Goal: Information Seeking & Learning: Learn about a topic

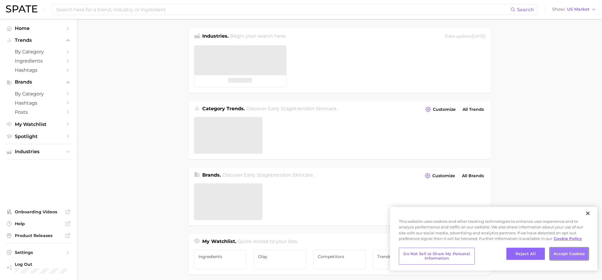
click at [565, 256] on button "Accept Cookies" at bounding box center [569, 254] width 39 height 12
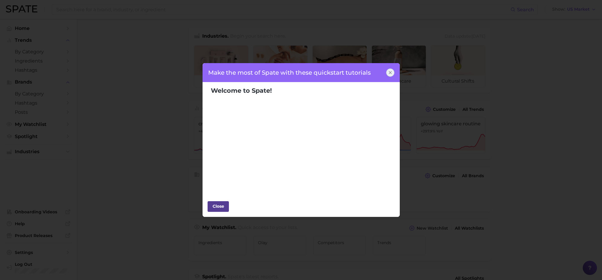
click at [219, 205] on div "Close" at bounding box center [218, 206] width 18 height 9
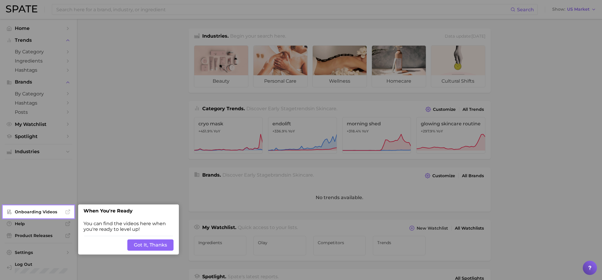
click at [149, 244] on button "Got It, Thanks" at bounding box center [150, 244] width 46 height 11
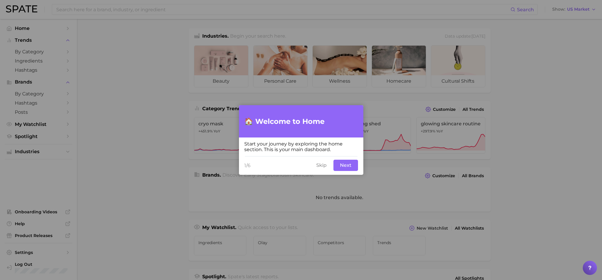
click at [323, 166] on button "Skip" at bounding box center [321, 165] width 17 height 11
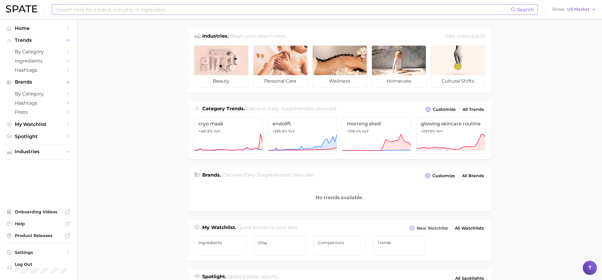
click at [78, 9] on input at bounding box center [283, 9] width 455 height 10
drag, startPoint x: 132, startPoint y: 9, endPoint x: 47, endPoint y: 10, distance: 85.3
click at [47, 10] on div "Oil of Olay Beauty Fluid Search No results for " Oil of Olay Beauty Fluid " Sug…" at bounding box center [301, 9] width 590 height 19
drag, startPoint x: 133, startPoint y: 12, endPoint x: 46, endPoint y: 11, distance: 87.1
click at [46, 11] on div "olay beauty fluid Search No results for " olay beauty fluid " Suggest Show US M…" at bounding box center [301, 9] width 590 height 19
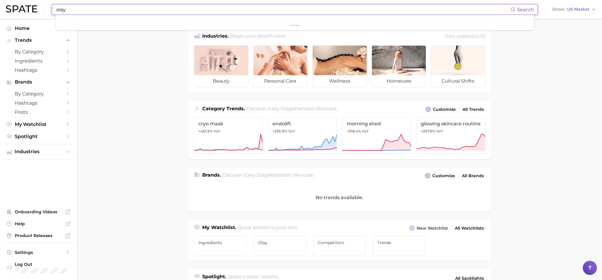
type input "olay"
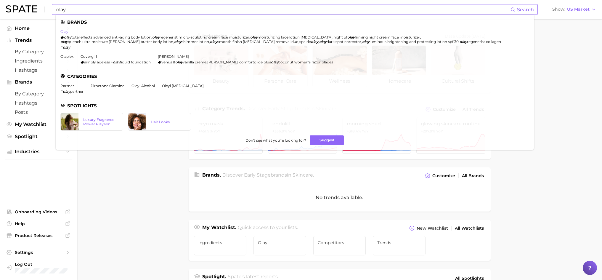
click at [65, 32] on link "olay" at bounding box center [64, 31] width 8 height 4
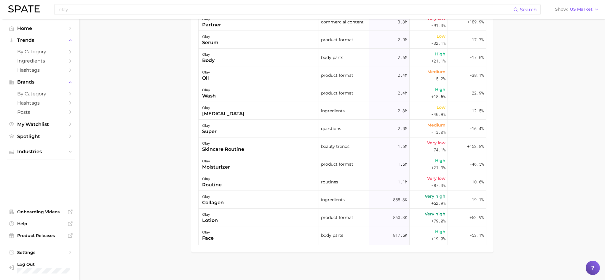
scroll to position [375, 0]
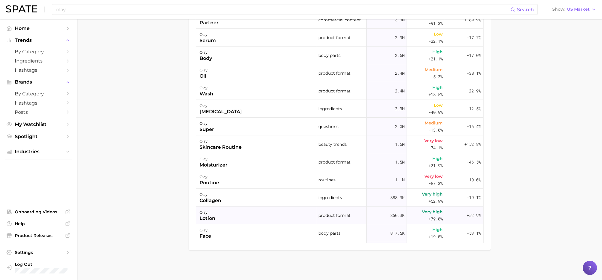
click at [204, 214] on div "olay" at bounding box center [208, 212] width 16 height 7
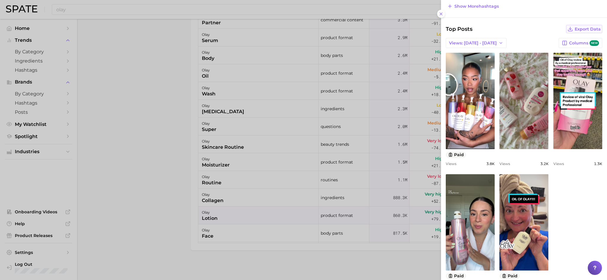
scroll to position [235, 0]
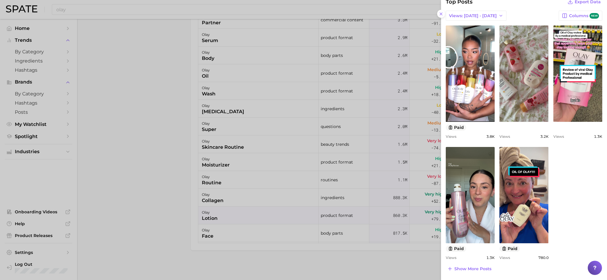
click at [576, 196] on div "view post on TikTok paid Views 3.8k view post on TikTok Views 3.2k view post on…" at bounding box center [523, 142] width 156 height 234
click at [472, 268] on span "Show more posts" at bounding box center [472, 268] width 37 height 5
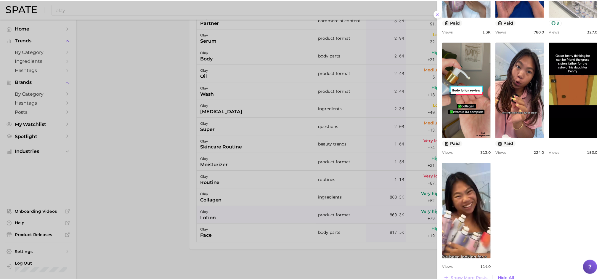
scroll to position [471, 0]
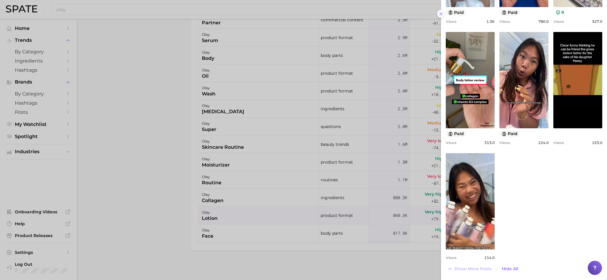
click at [441, 15] on icon at bounding box center [440, 14] width 5 height 5
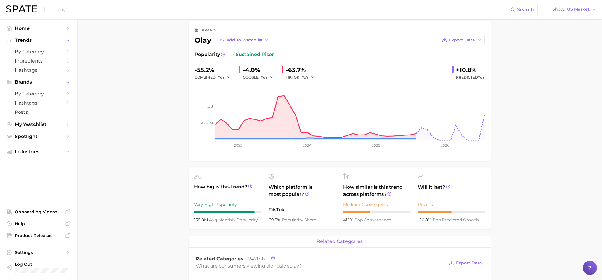
scroll to position [0, 0]
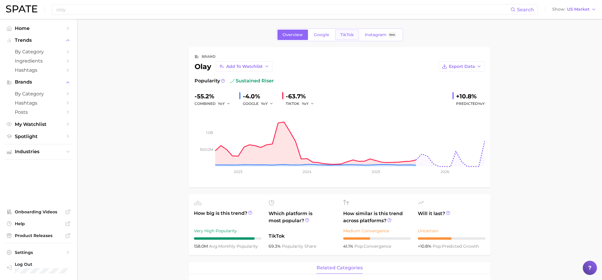
click at [342, 36] on span "TikTok" at bounding box center [347, 34] width 14 height 5
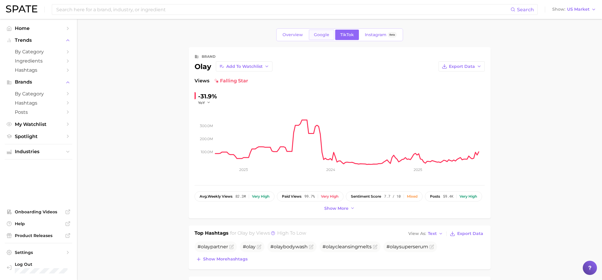
click at [318, 35] on span "Google" at bounding box center [321, 34] width 15 height 5
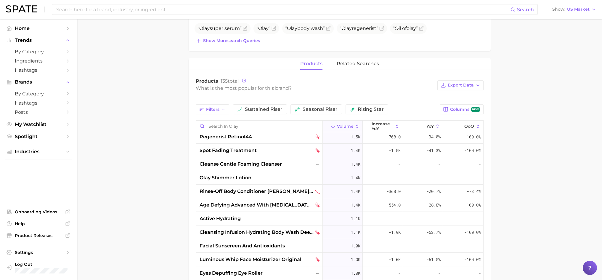
scroll to position [889, 0]
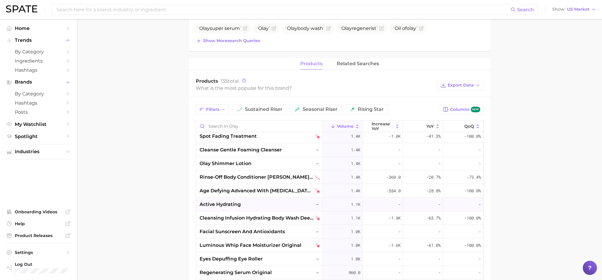
click at [225, 203] on span "active hydrating" at bounding box center [220, 204] width 41 height 7
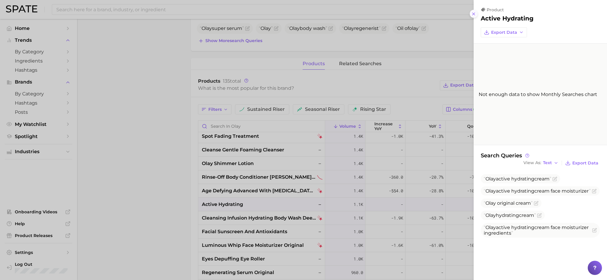
click at [474, 14] on icon at bounding box center [473, 14] width 5 height 5
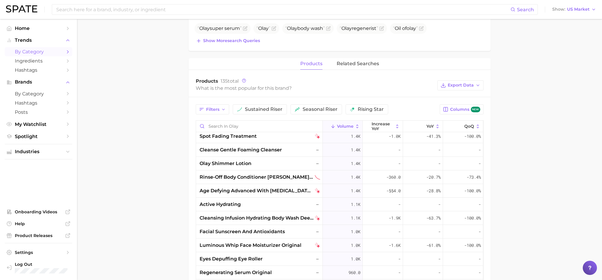
click at [51, 53] on span "by Category" at bounding box center [38, 52] width 47 height 6
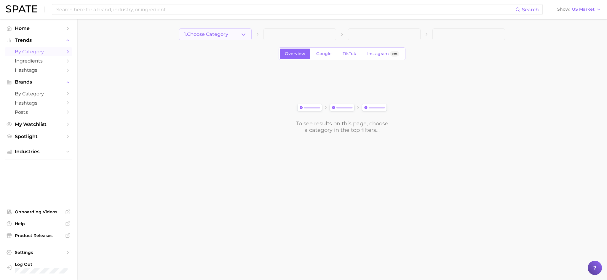
click at [240, 37] on button "1. Choose Category" at bounding box center [215, 34] width 73 height 12
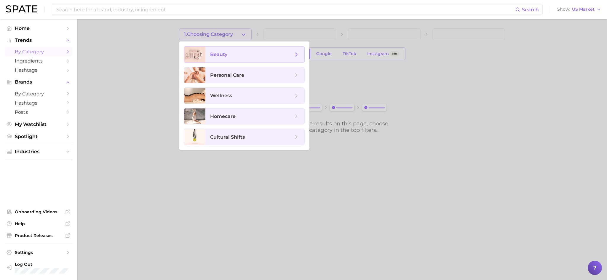
click at [228, 56] on span "beauty" at bounding box center [251, 54] width 83 height 7
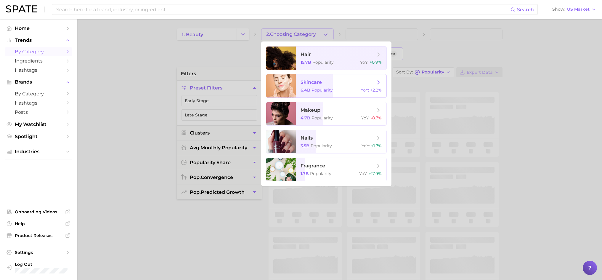
click at [312, 81] on span "skincare" at bounding box center [311, 82] width 21 height 6
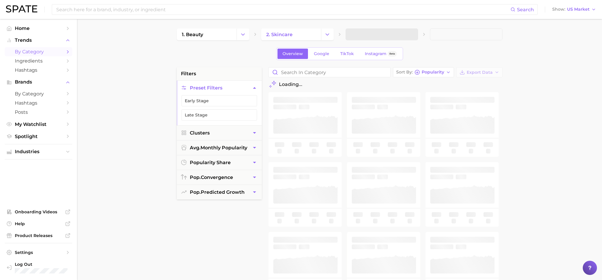
click at [375, 35] on span at bounding box center [382, 34] width 73 height 12
click at [381, 36] on span "3. Subcategory" at bounding box center [369, 34] width 36 height 5
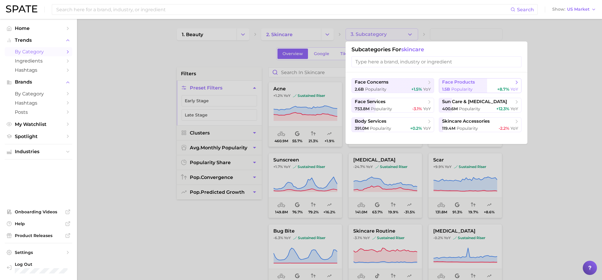
click at [454, 81] on span "face products" at bounding box center [458, 82] width 33 height 6
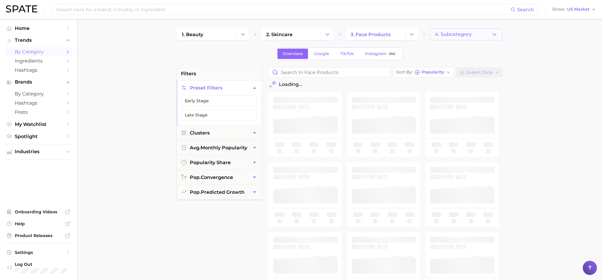
click at [462, 34] on span "4. Subcategory" at bounding box center [453, 34] width 37 height 5
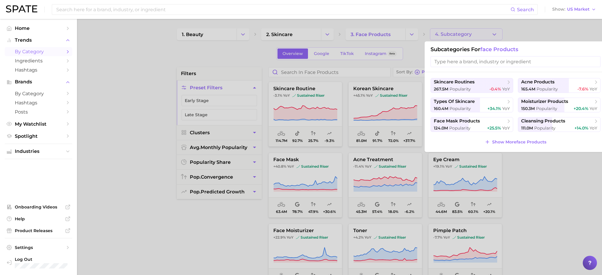
click at [539, 35] on div at bounding box center [301, 137] width 602 height 275
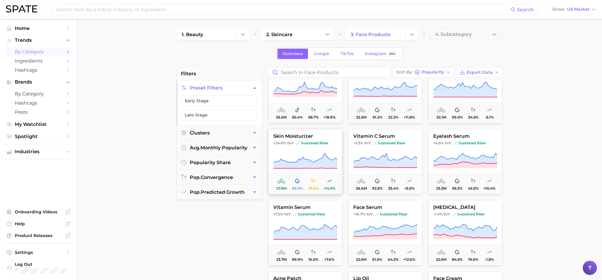
click at [306, 137] on span "skin moisturizer" at bounding box center [305, 136] width 73 height 5
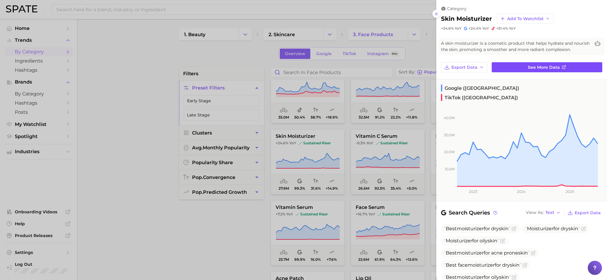
click at [544, 70] on span "See more data" at bounding box center [543, 67] width 32 height 5
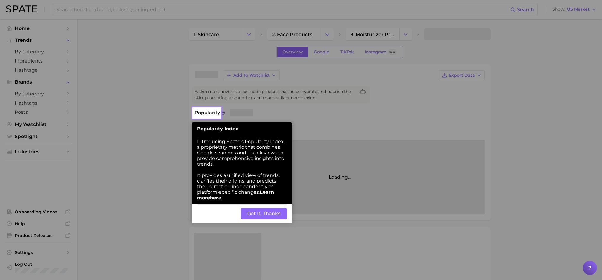
click at [256, 216] on button "Got It, Thanks" at bounding box center [264, 213] width 46 height 11
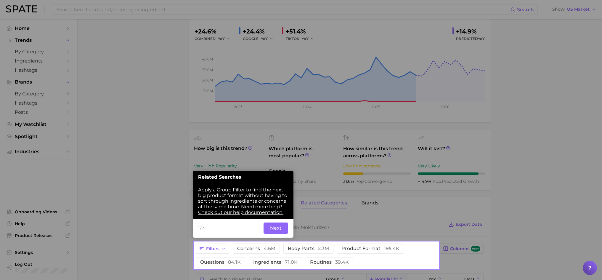
scroll to position [99, 0]
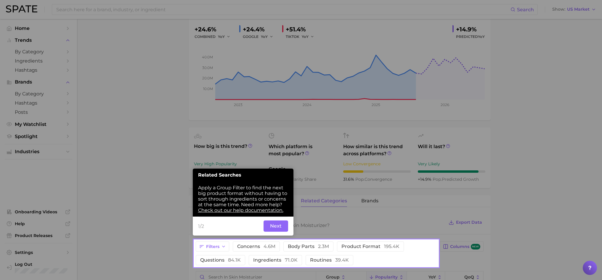
click at [272, 227] on button "Next" at bounding box center [276, 225] width 25 height 11
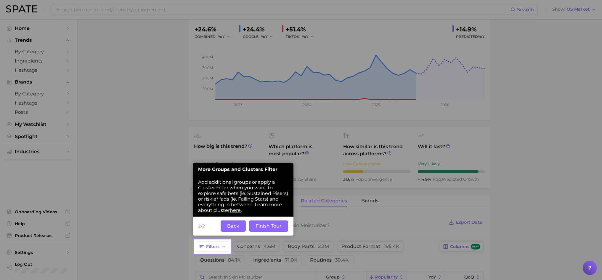
click at [261, 226] on button "Finish Tour" at bounding box center [268, 225] width 39 height 11
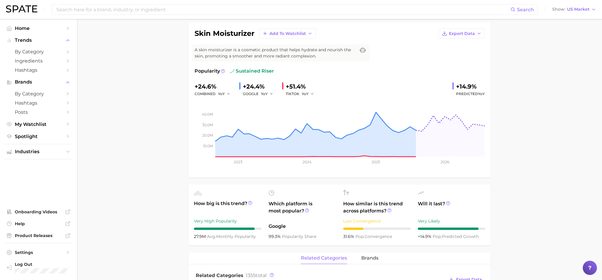
scroll to position [0, 0]
